Goal: Information Seeking & Learning: Find specific fact

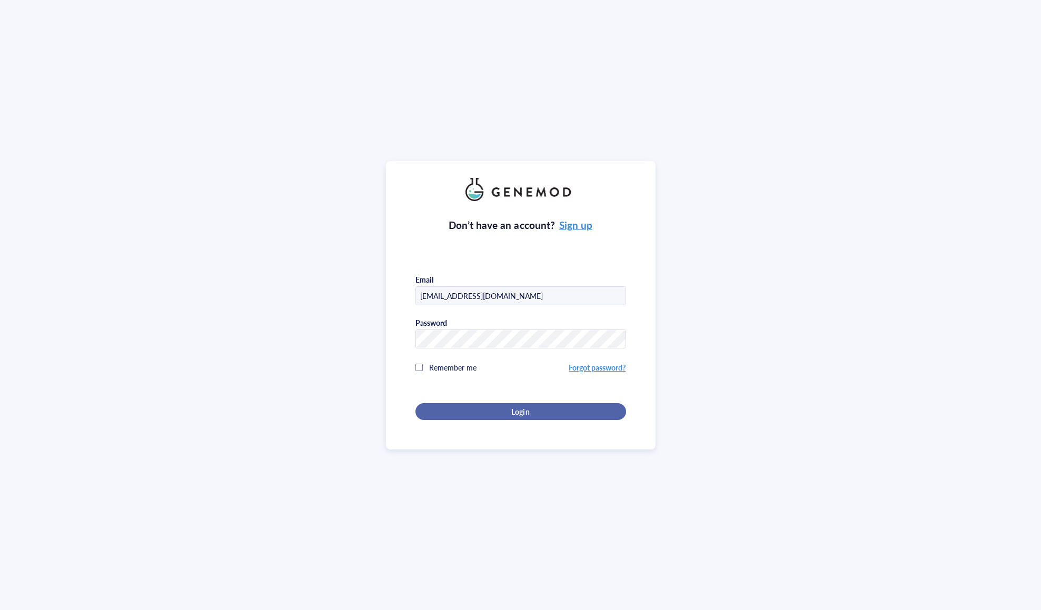
click at [547, 410] on div "Login" at bounding box center [520, 411] width 177 height 9
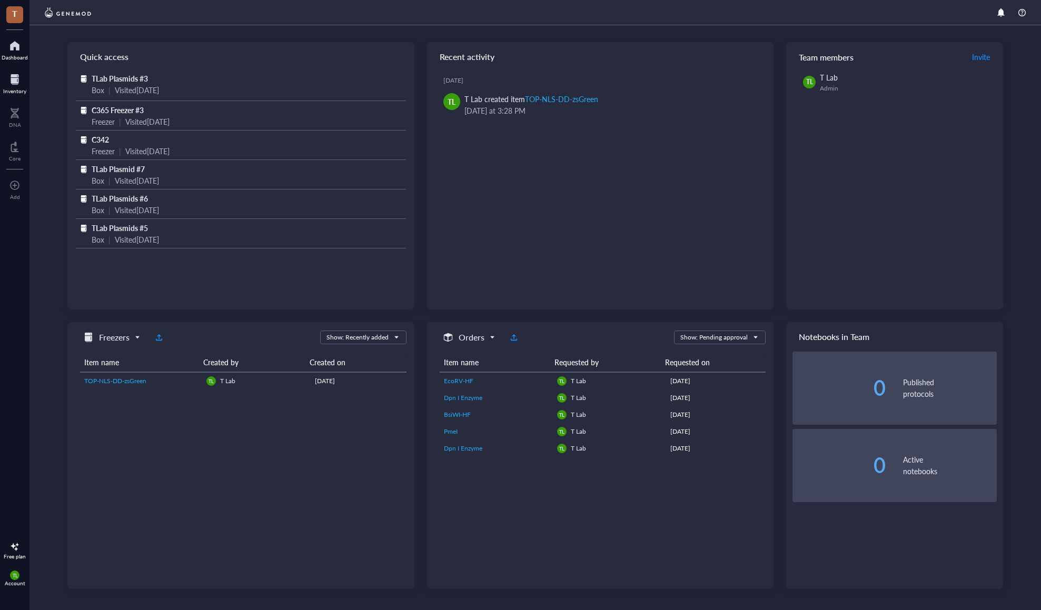
click at [15, 87] on div at bounding box center [14, 79] width 23 height 17
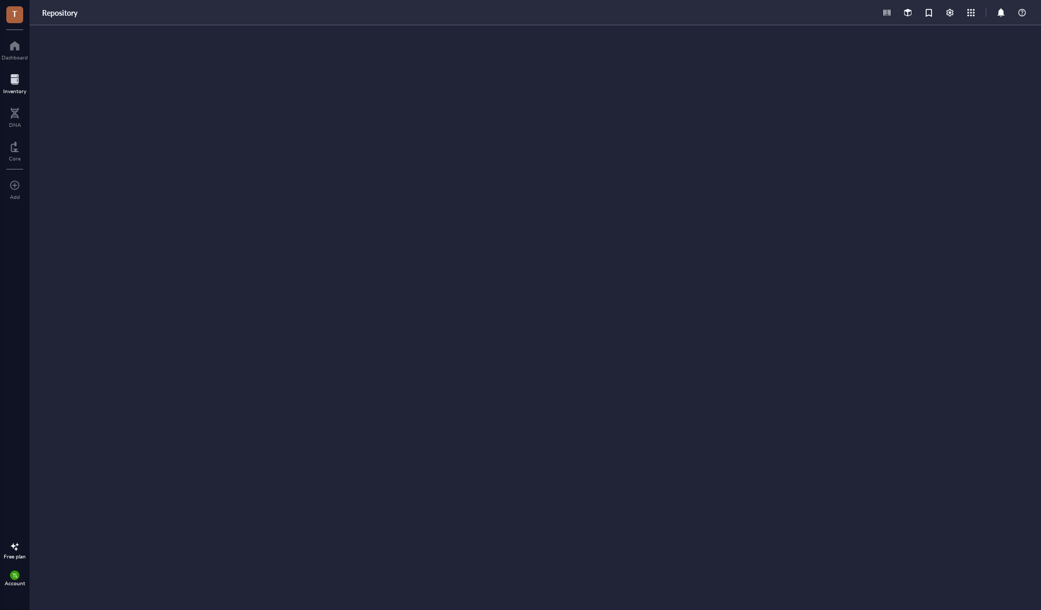
click at [18, 86] on div at bounding box center [14, 79] width 23 height 17
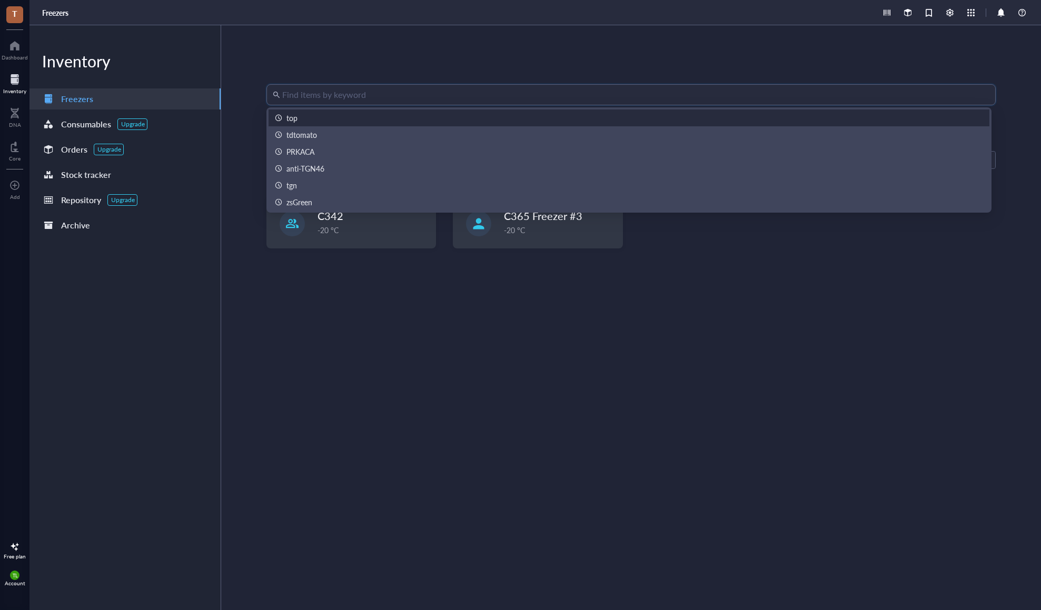
click at [443, 101] on input "search" at bounding box center [635, 95] width 707 height 20
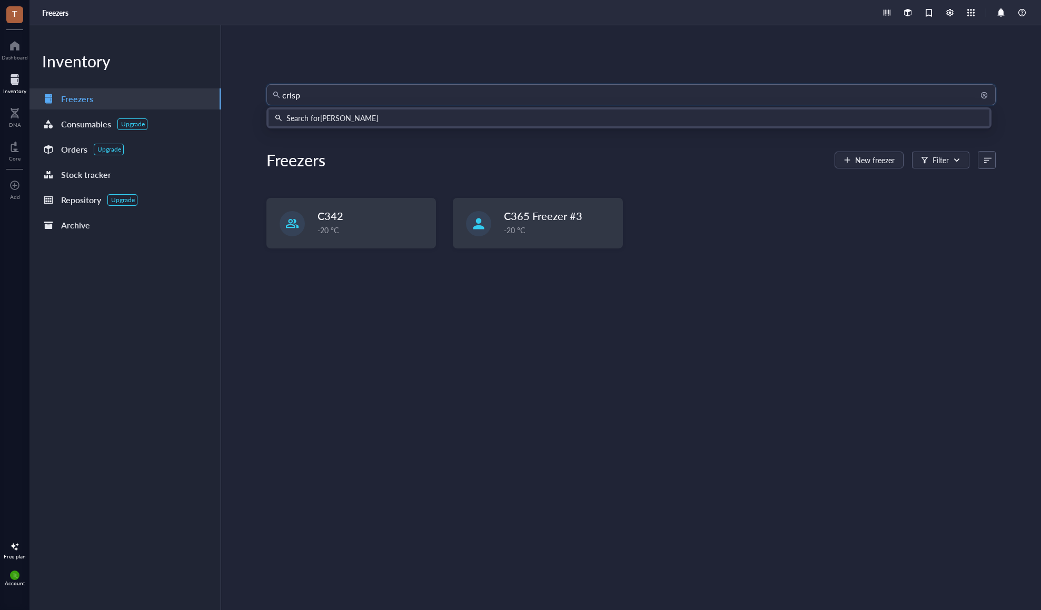
type input "crispr"
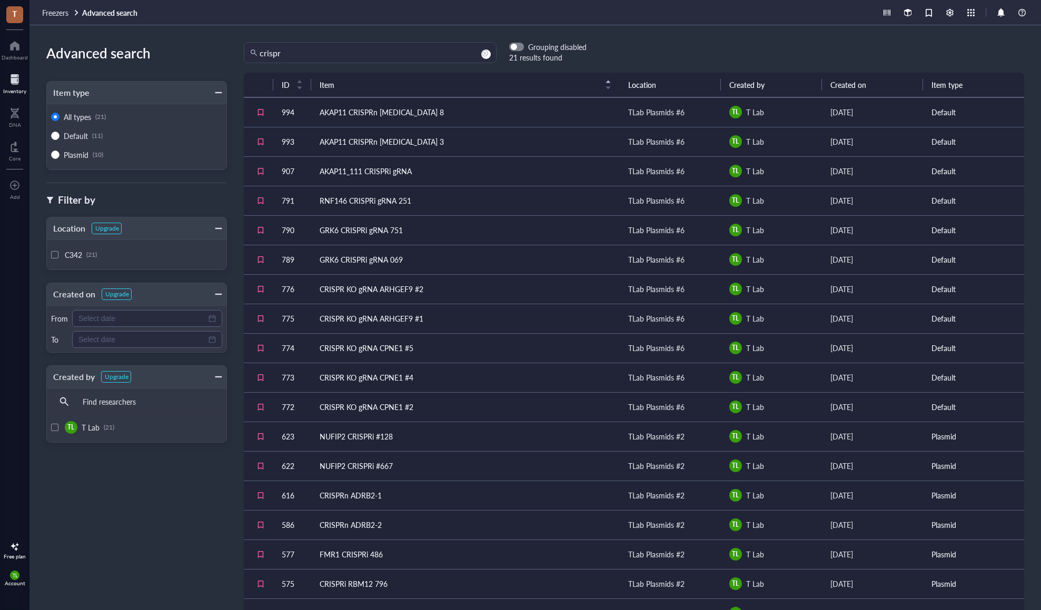
click at [667, 115] on div "TLab Plasmids #6" at bounding box center [656, 112] width 56 height 12
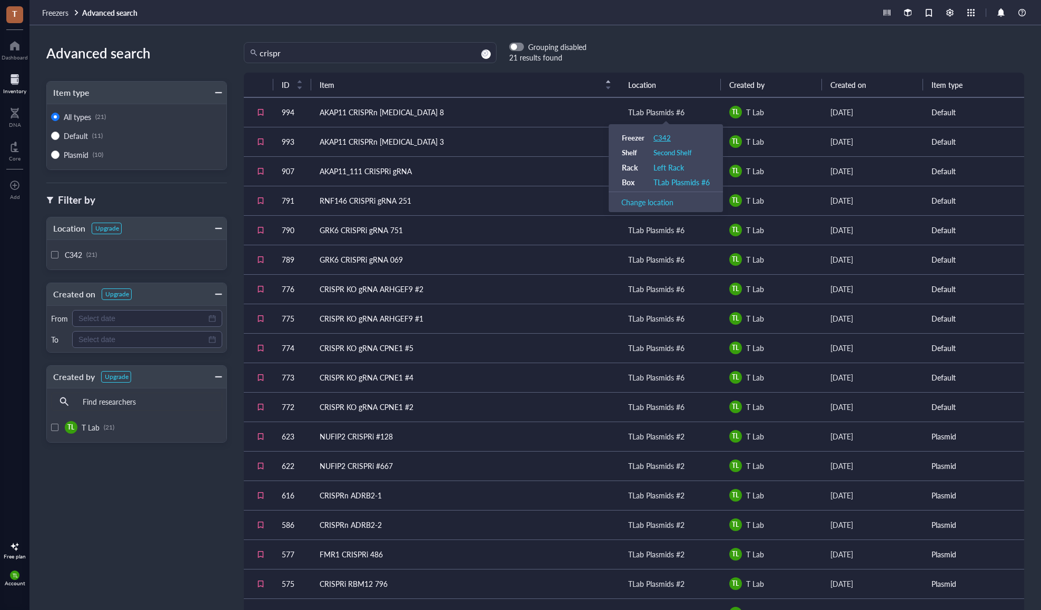
click at [667, 140] on div "C342" at bounding box center [662, 137] width 17 height 9
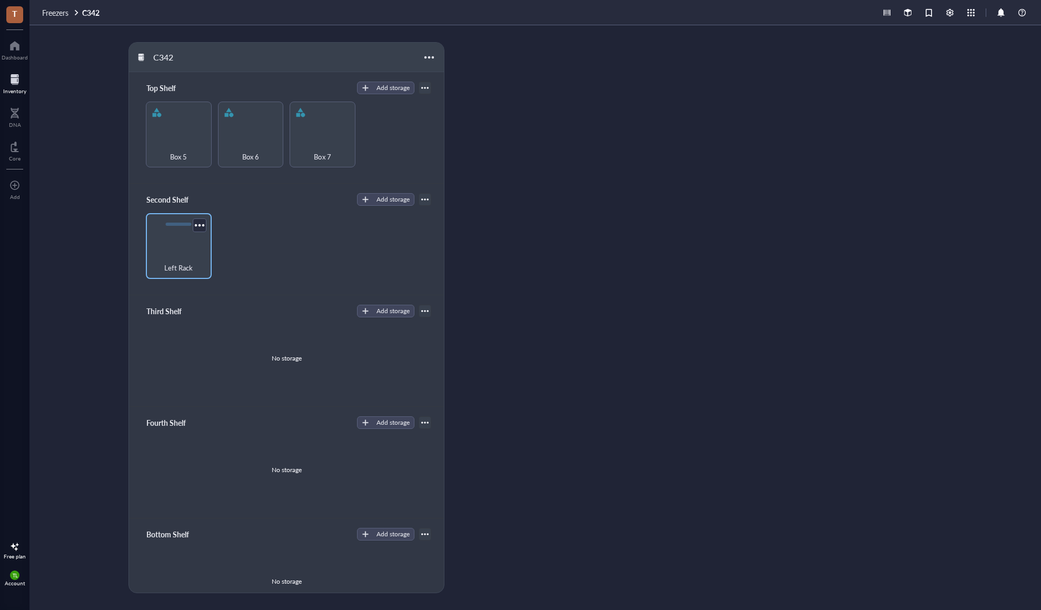
click at [186, 251] on div "Left Rack" at bounding box center [178, 262] width 55 height 23
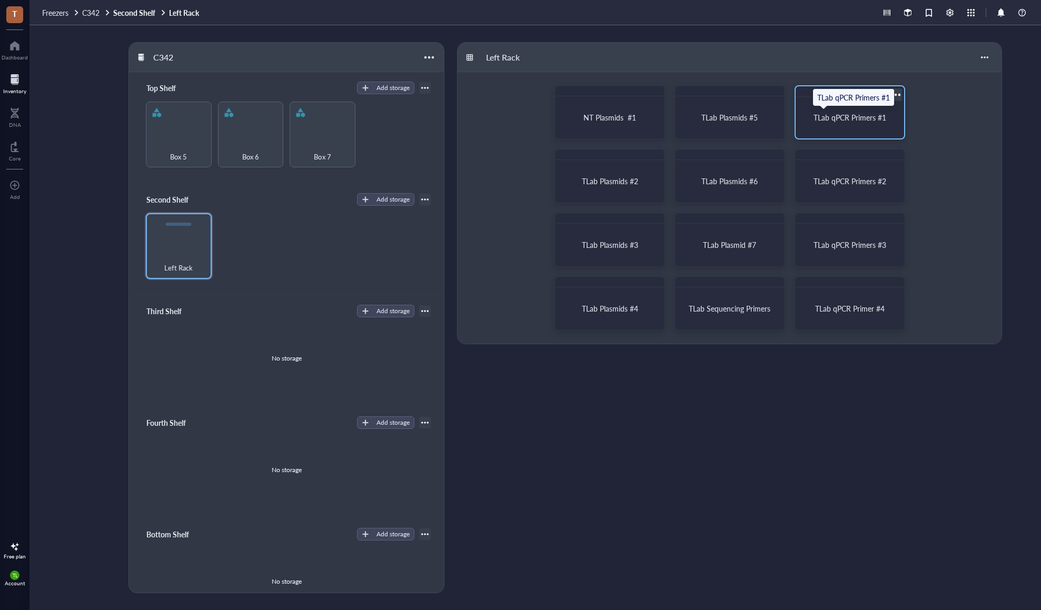
click at [851, 118] on span "TLab qPCR Primers #1" at bounding box center [850, 117] width 73 height 11
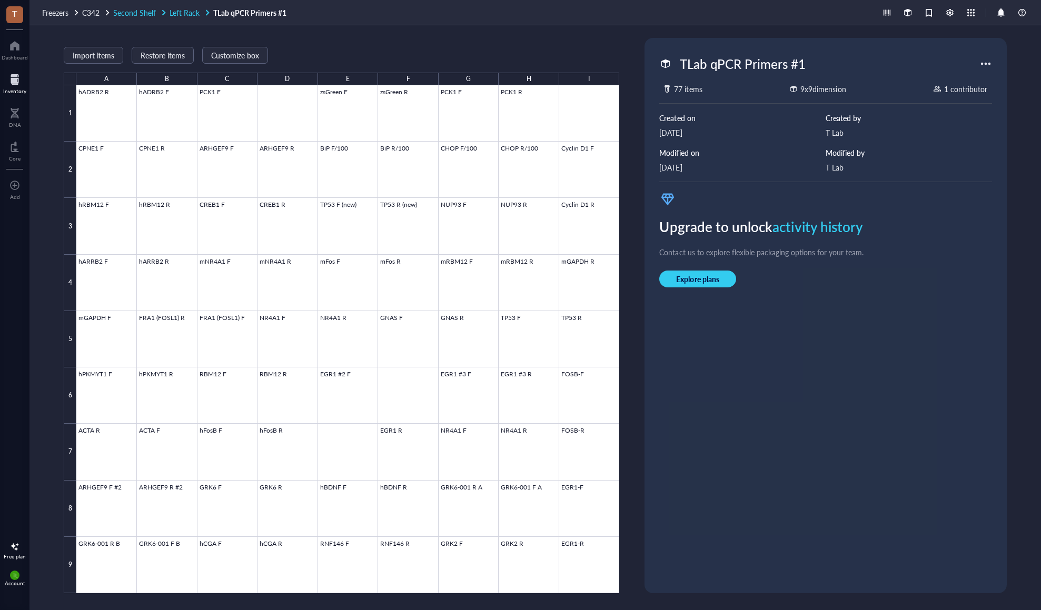
click at [190, 12] on span "Left Rack" at bounding box center [185, 12] width 30 height 11
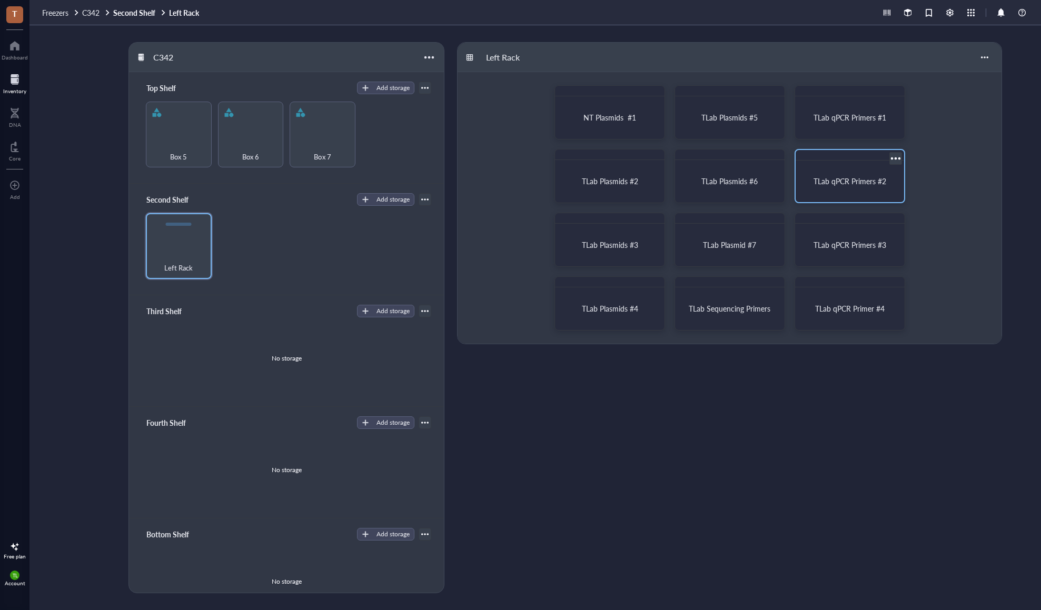
click at [868, 173] on div "TLab qPCR Primers #2" at bounding box center [850, 181] width 100 height 33
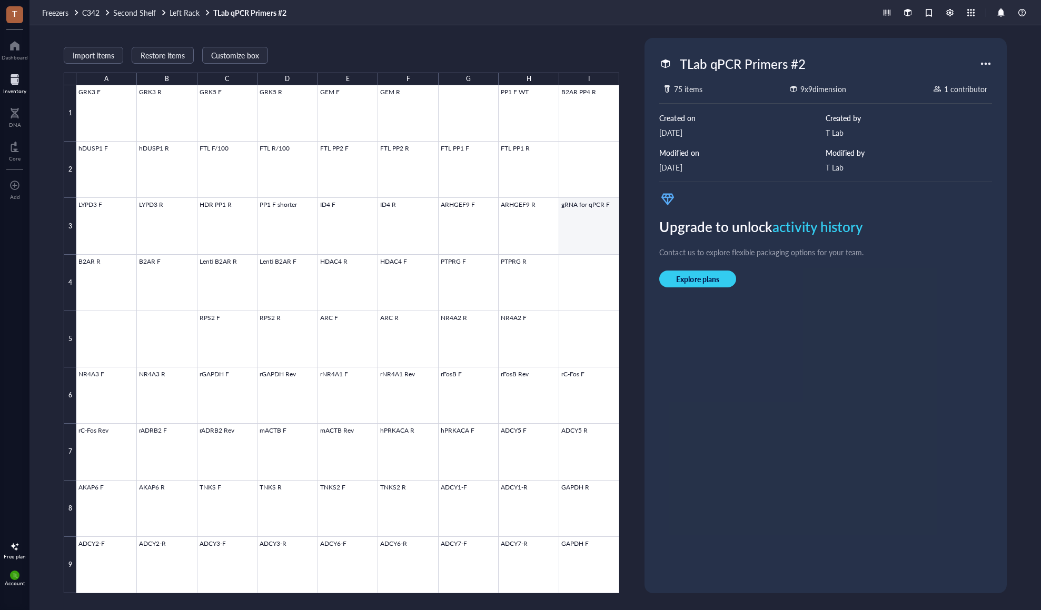
click at [596, 205] on div at bounding box center [347, 339] width 543 height 508
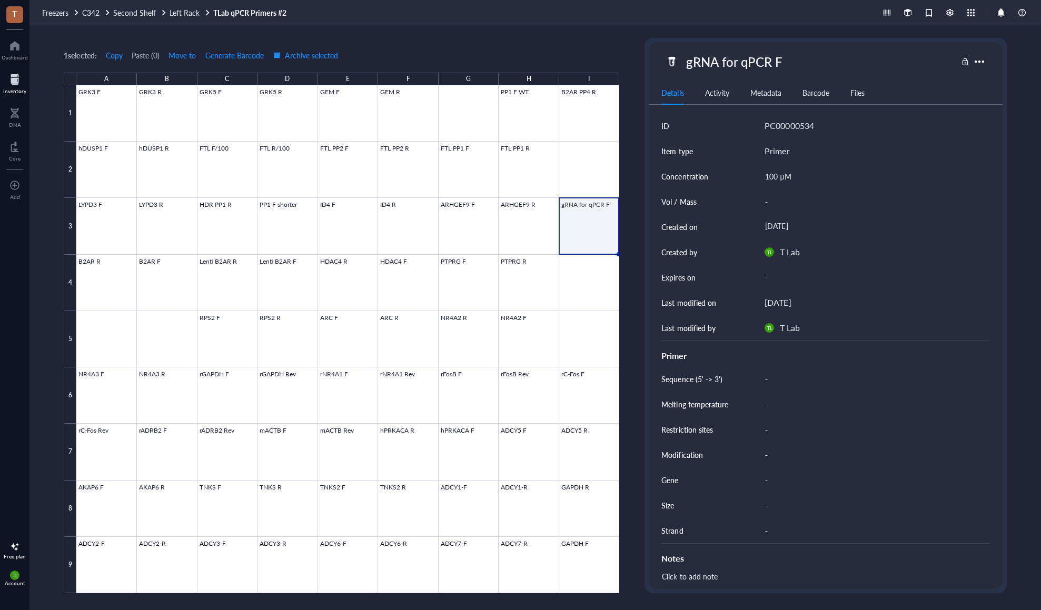
click at [20, 85] on div at bounding box center [14, 79] width 23 height 17
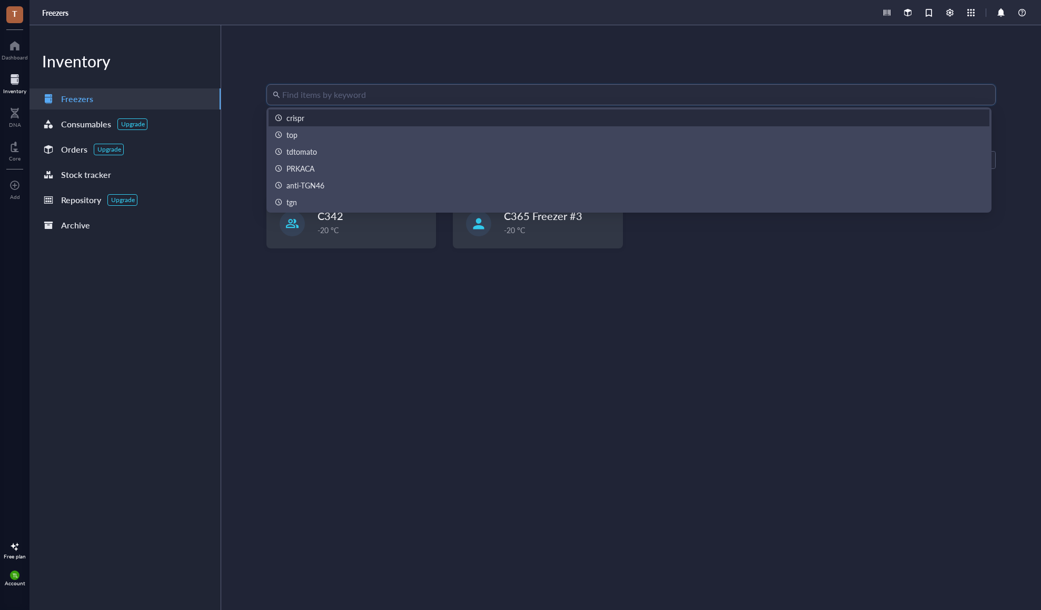
click at [539, 101] on input "search" at bounding box center [635, 95] width 707 height 20
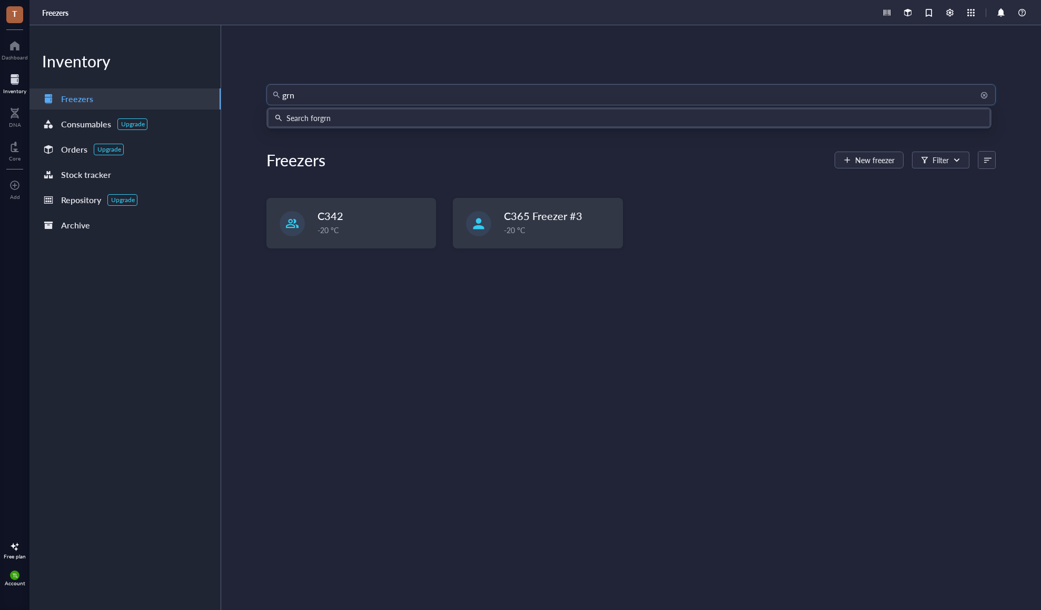
type input "grna"
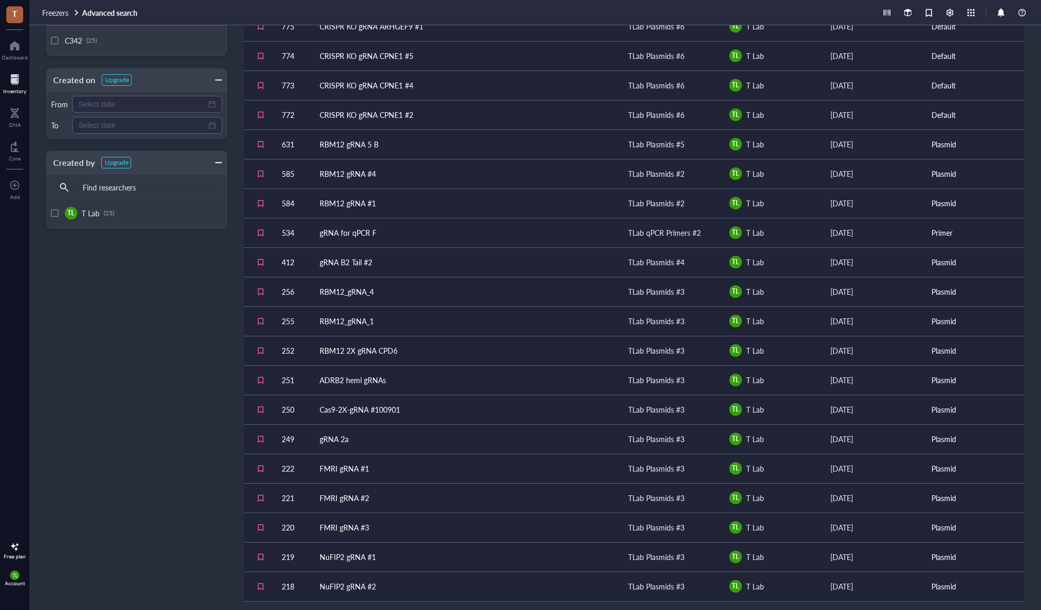
scroll to position [258, 0]
